Goal: Navigation & Orientation: Find specific page/section

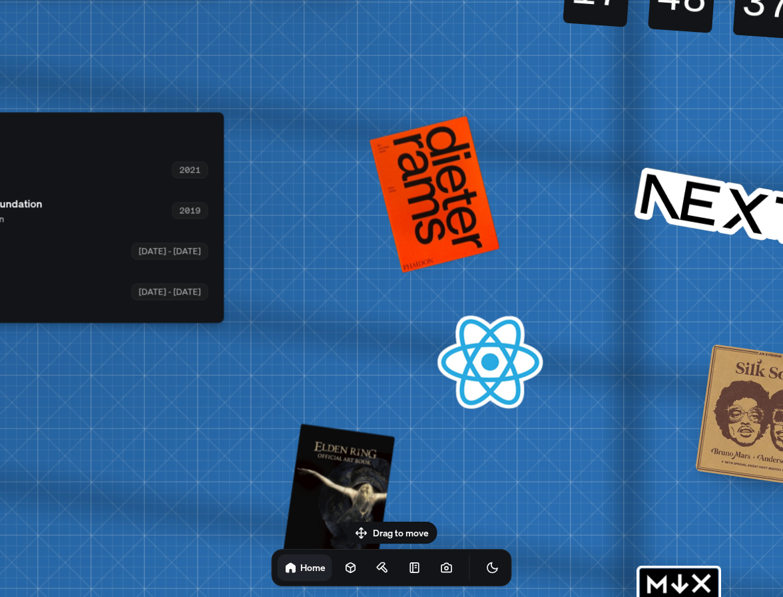
drag, startPoint x: 313, startPoint y: 353, endPoint x: -53, endPoint y: 350, distance: 365.7
click at [0, 0] on html "[PERSON_NAME] [PERSON_NAME] Design Engineer Welcome to my space on the internet…" at bounding box center [391, 0] width 783 height 0
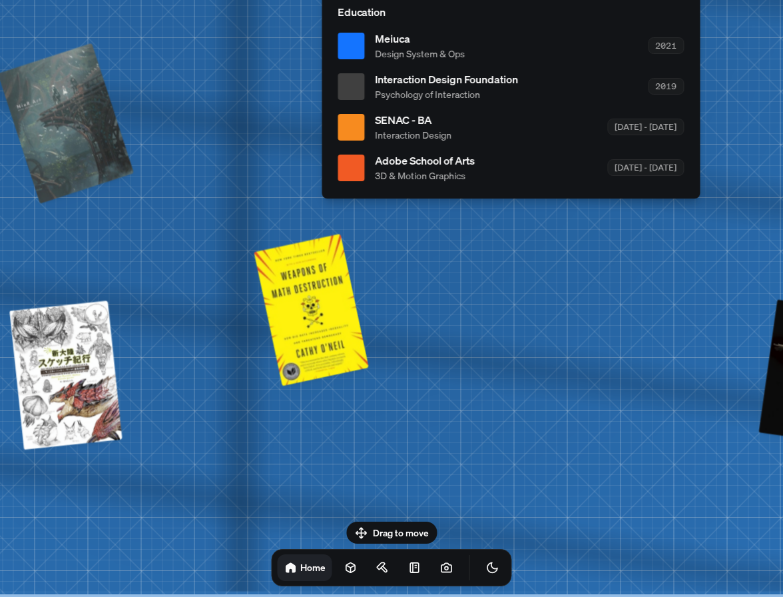
drag, startPoint x: 185, startPoint y: 378, endPoint x: 847, endPoint y: 358, distance: 662.4
click at [783, 0] on html "[PERSON_NAME] [PERSON_NAME] Design Engineer Welcome to my space on the internet…" at bounding box center [391, 0] width 783 height 0
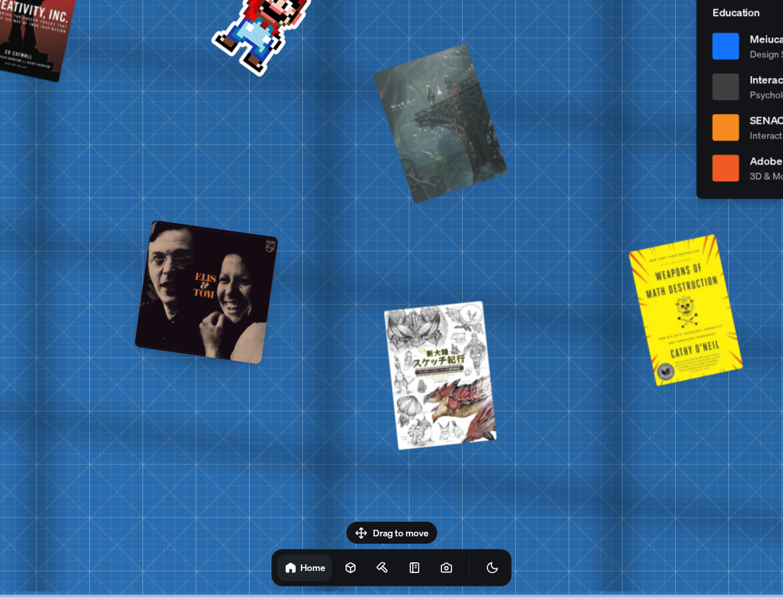
drag, startPoint x: 412, startPoint y: 342, endPoint x: 774, endPoint y: 342, distance: 361.7
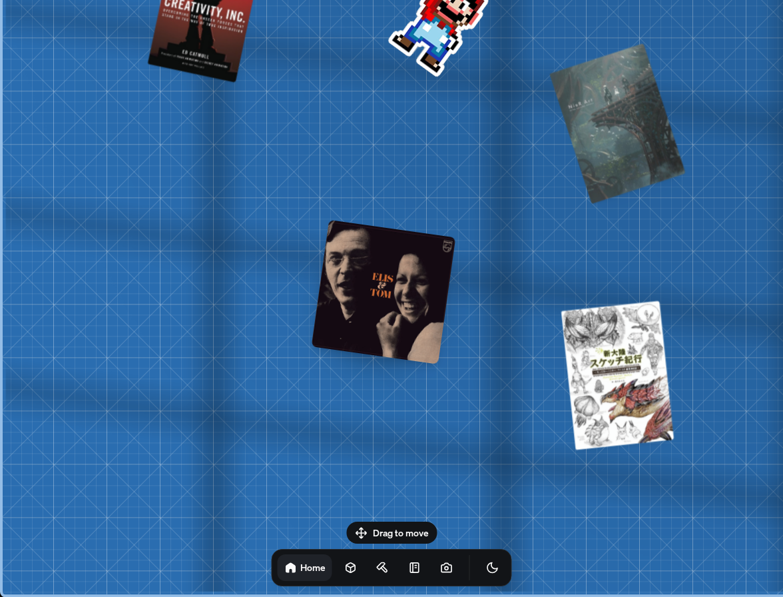
click at [330, 328] on div at bounding box center [384, 292] width 145 height 145
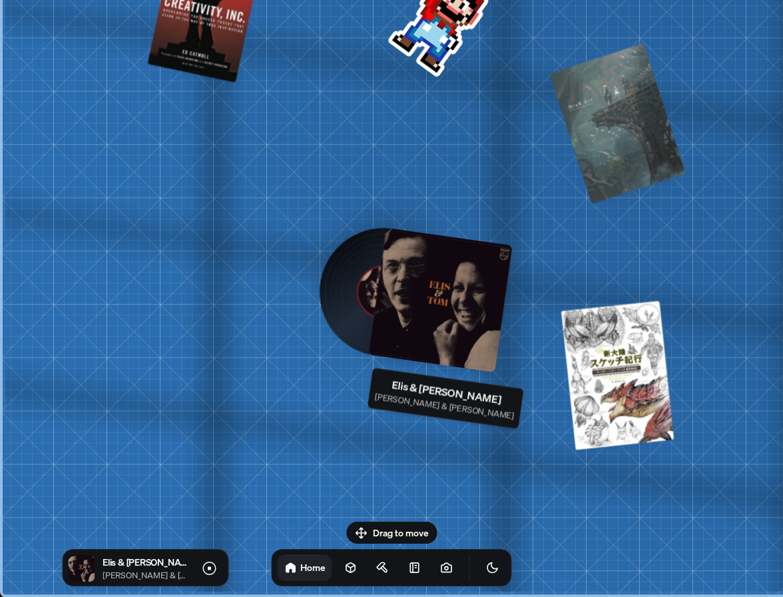
click at [468, 318] on div at bounding box center [440, 300] width 145 height 145
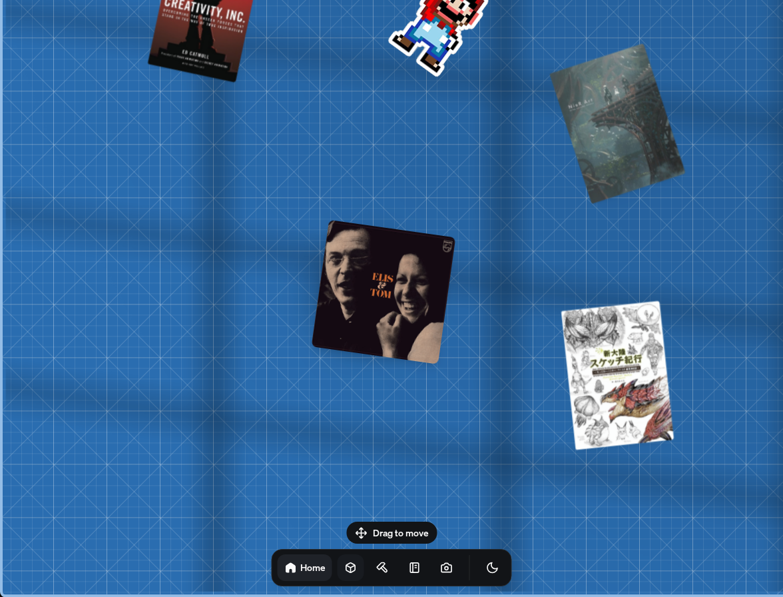
click at [344, 564] on icon at bounding box center [350, 567] width 13 height 13
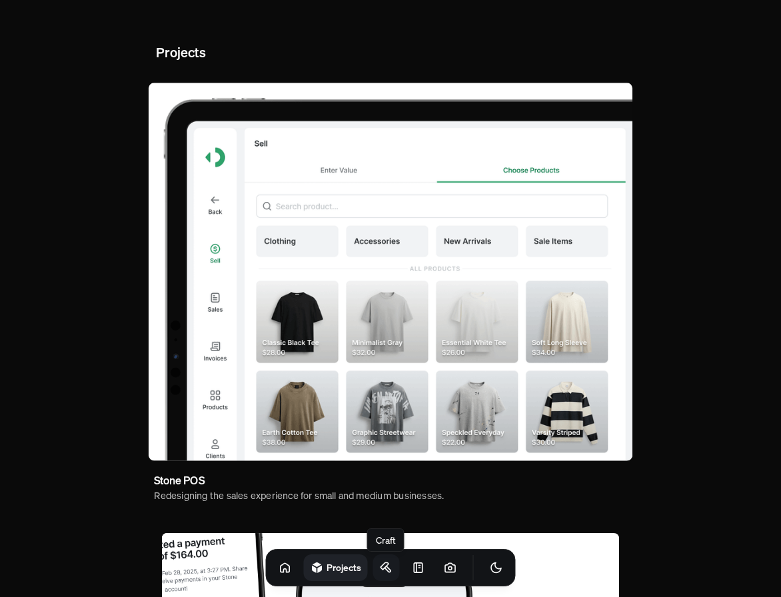
click at [380, 566] on icon at bounding box center [386, 567] width 13 height 13
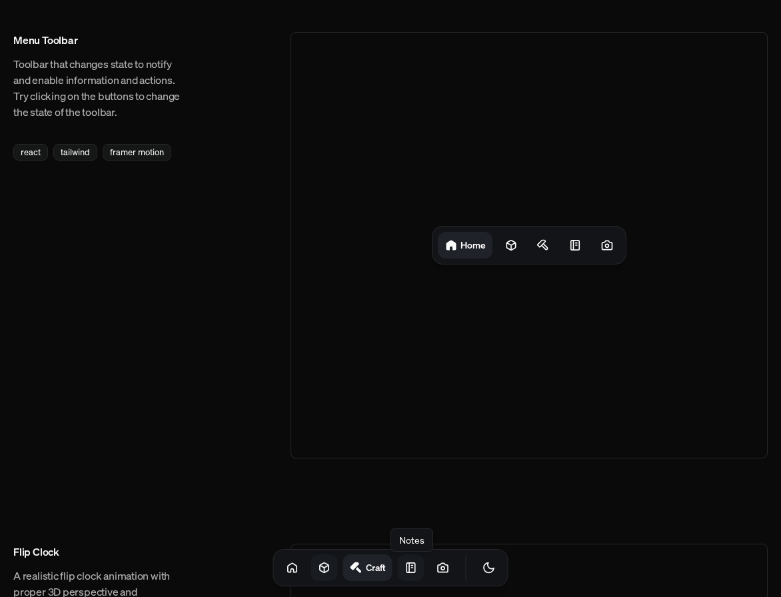
click at [404, 566] on icon at bounding box center [410, 567] width 13 height 13
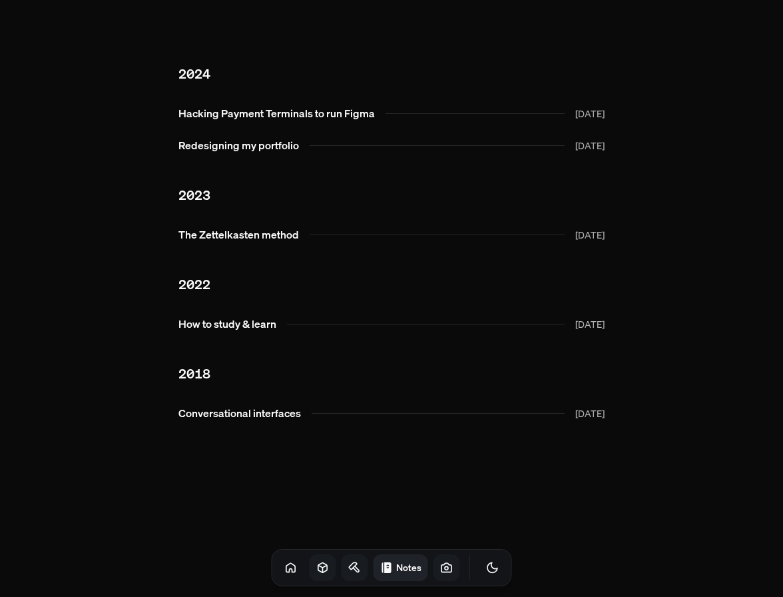
click at [440, 565] on link at bounding box center [447, 567] width 27 height 27
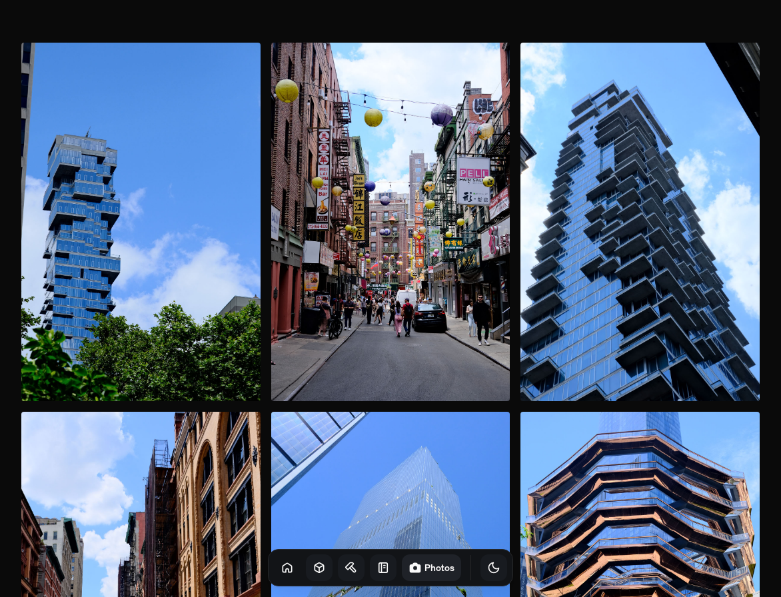
click at [487, 563] on icon "Toggle Theme" at bounding box center [493, 567] width 13 height 13
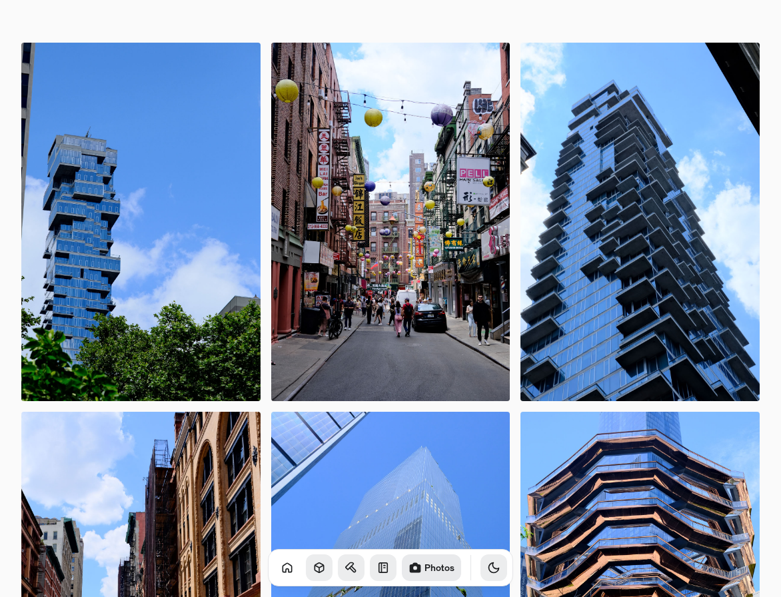
click at [0, 0] on icon "Toggle Audio" at bounding box center [0, 0] width 0 height 0
